Goal: Register for event/course

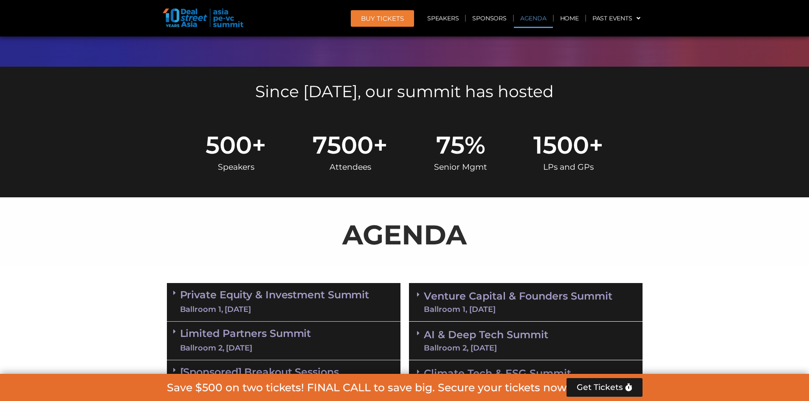
scroll to position [340, 0]
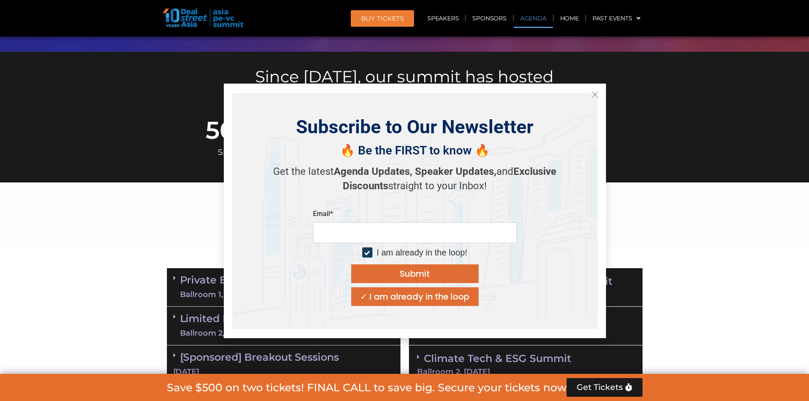
click at [440, 293] on div "✓ I am already in the loop" at bounding box center [414, 297] width 109 height 8
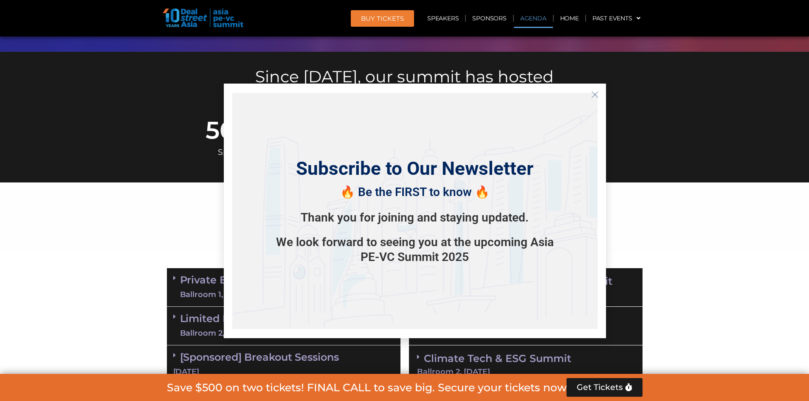
click at [596, 92] on icon "Close" at bounding box center [595, 95] width 8 height 8
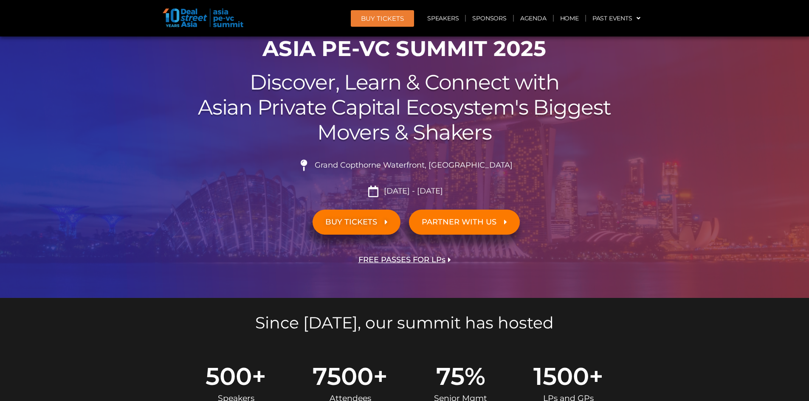
scroll to position [212, 0]
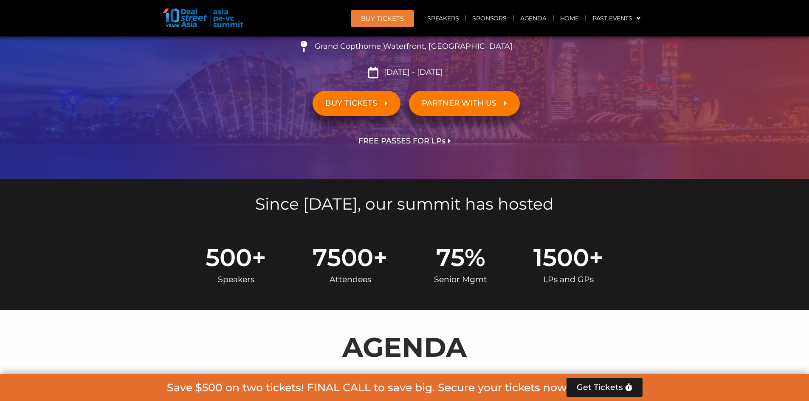
click at [360, 109] on link "BUY TICKETS" at bounding box center [357, 103] width 88 height 25
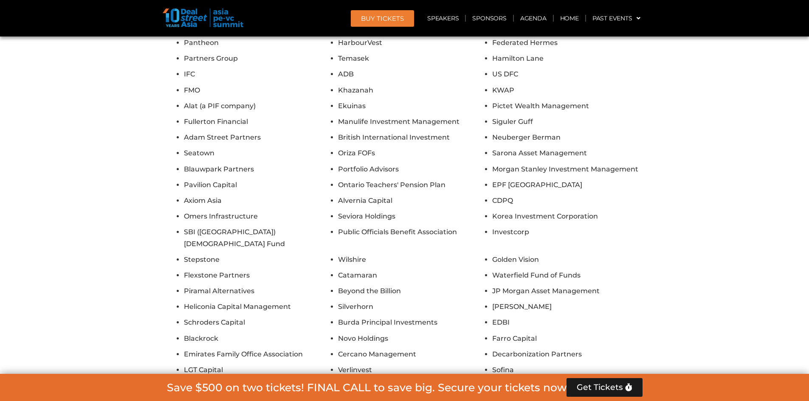
scroll to position [5454, 0]
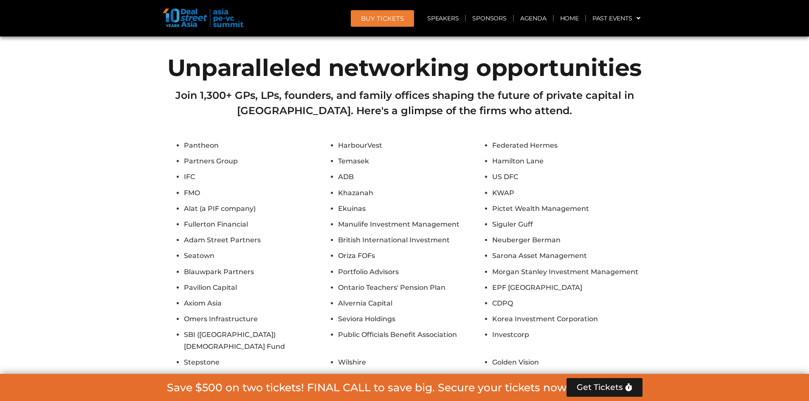
click at [390, 21] on span "BUY Tickets" at bounding box center [382, 18] width 43 height 6
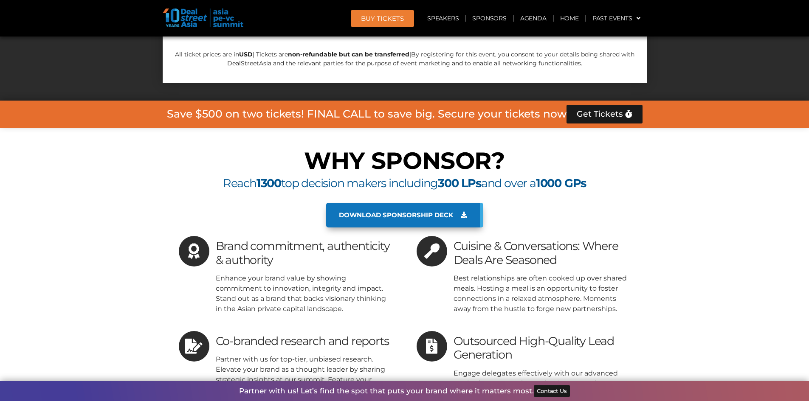
scroll to position [6060, 0]
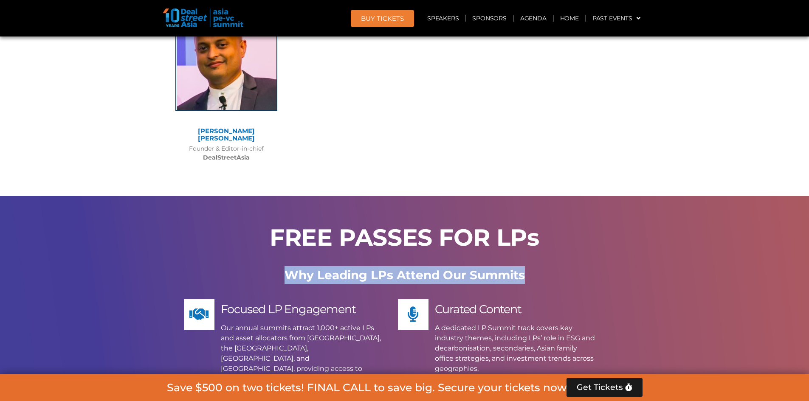
scroll to position [3947, 0]
